Goal: Complete application form

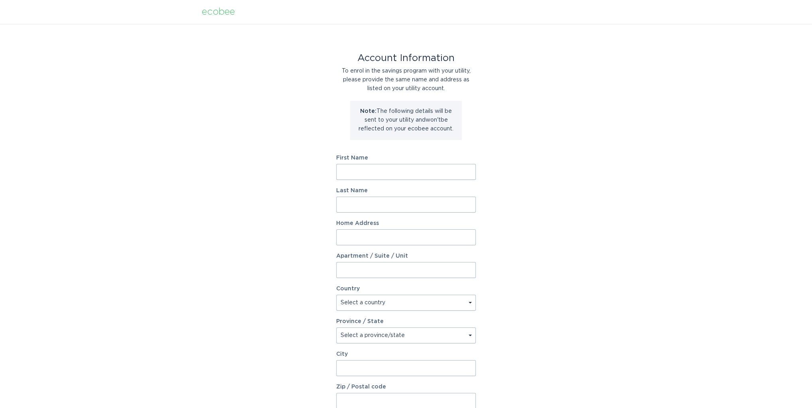
click at [357, 167] on input "First Name" at bounding box center [406, 172] width 140 height 16
type input "Tom"
type input "Lauterjung"
type input "24561 Ladera Drive"
select select "US"
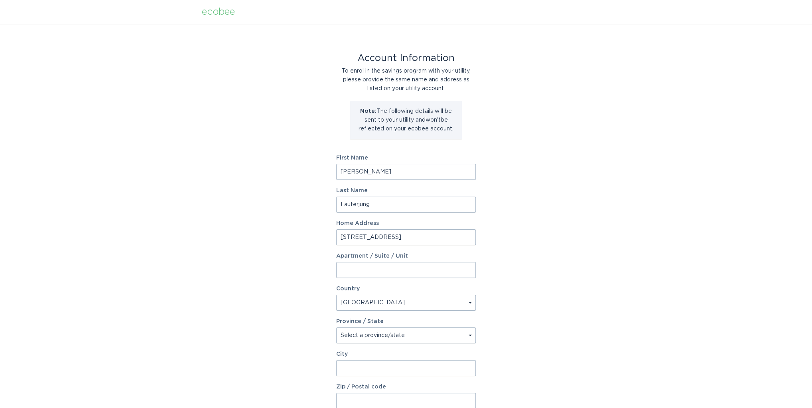
select select "CA"
type input "Mission Viejo"
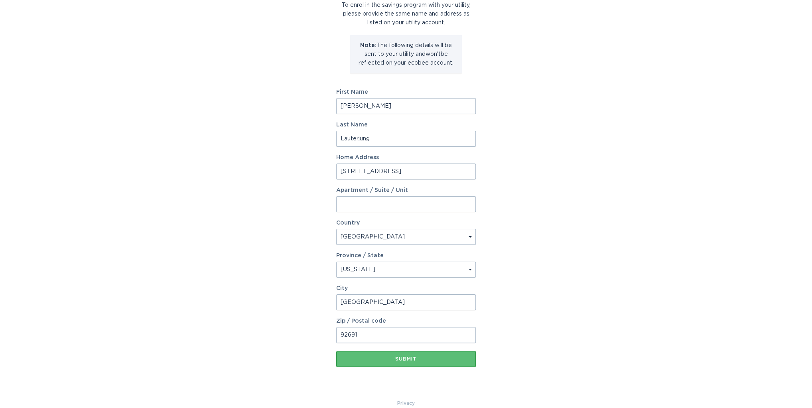
scroll to position [77, 0]
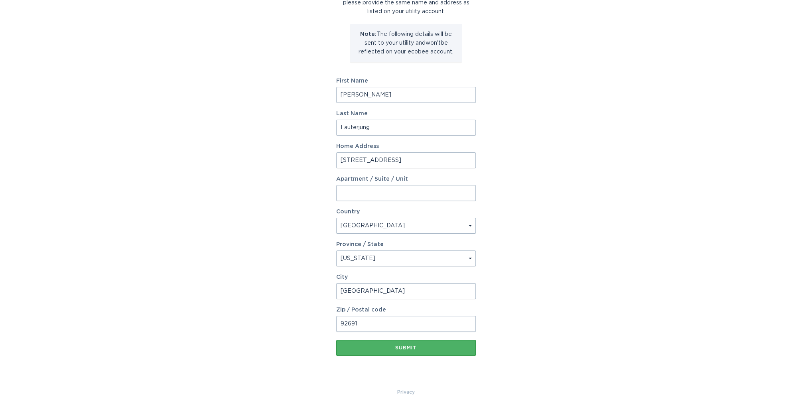
type input "92691"
click at [410, 350] on button "Submit" at bounding box center [406, 348] width 140 height 16
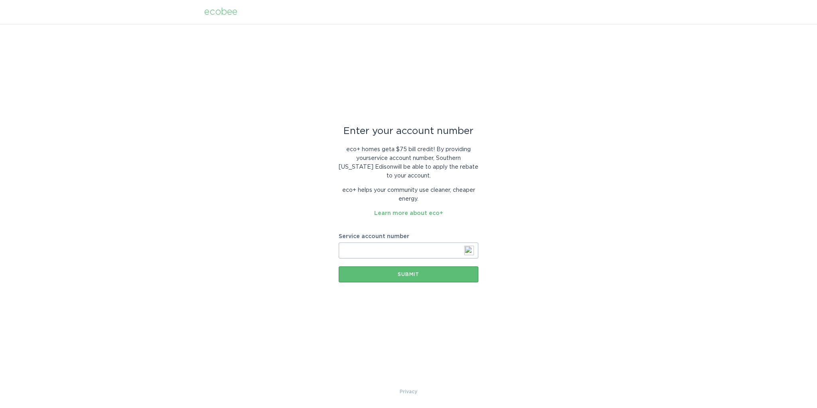
click at [390, 249] on input "Service account number" at bounding box center [409, 251] width 140 height 16
type input "700304632382"
click at [414, 274] on div "Submit" at bounding box center [409, 274] width 132 height 5
